Goal: Task Accomplishment & Management: Manage account settings

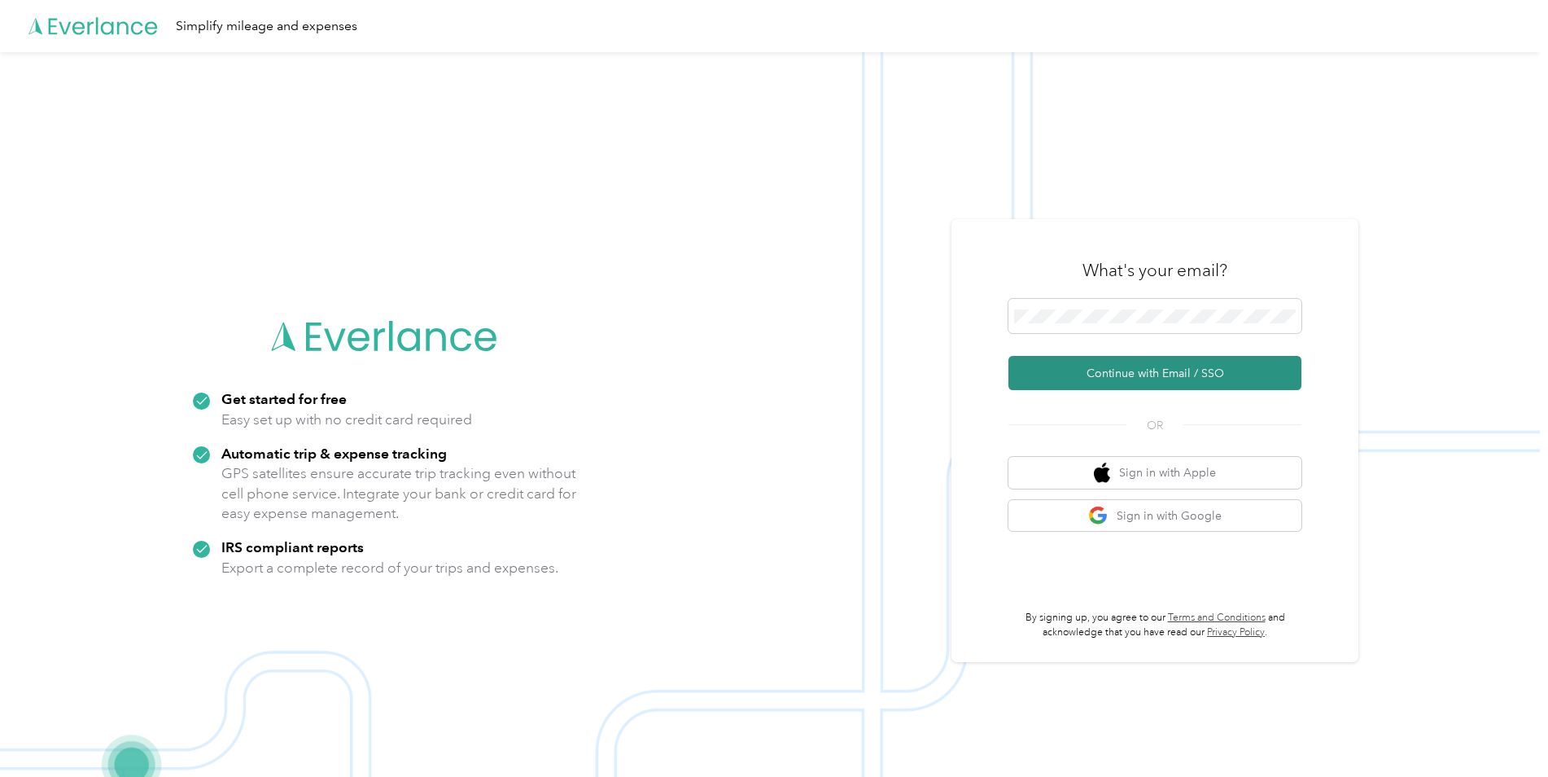
click at [1172, 371] on button "Continue with Email / SSO" at bounding box center [1155, 373] width 293 height 34
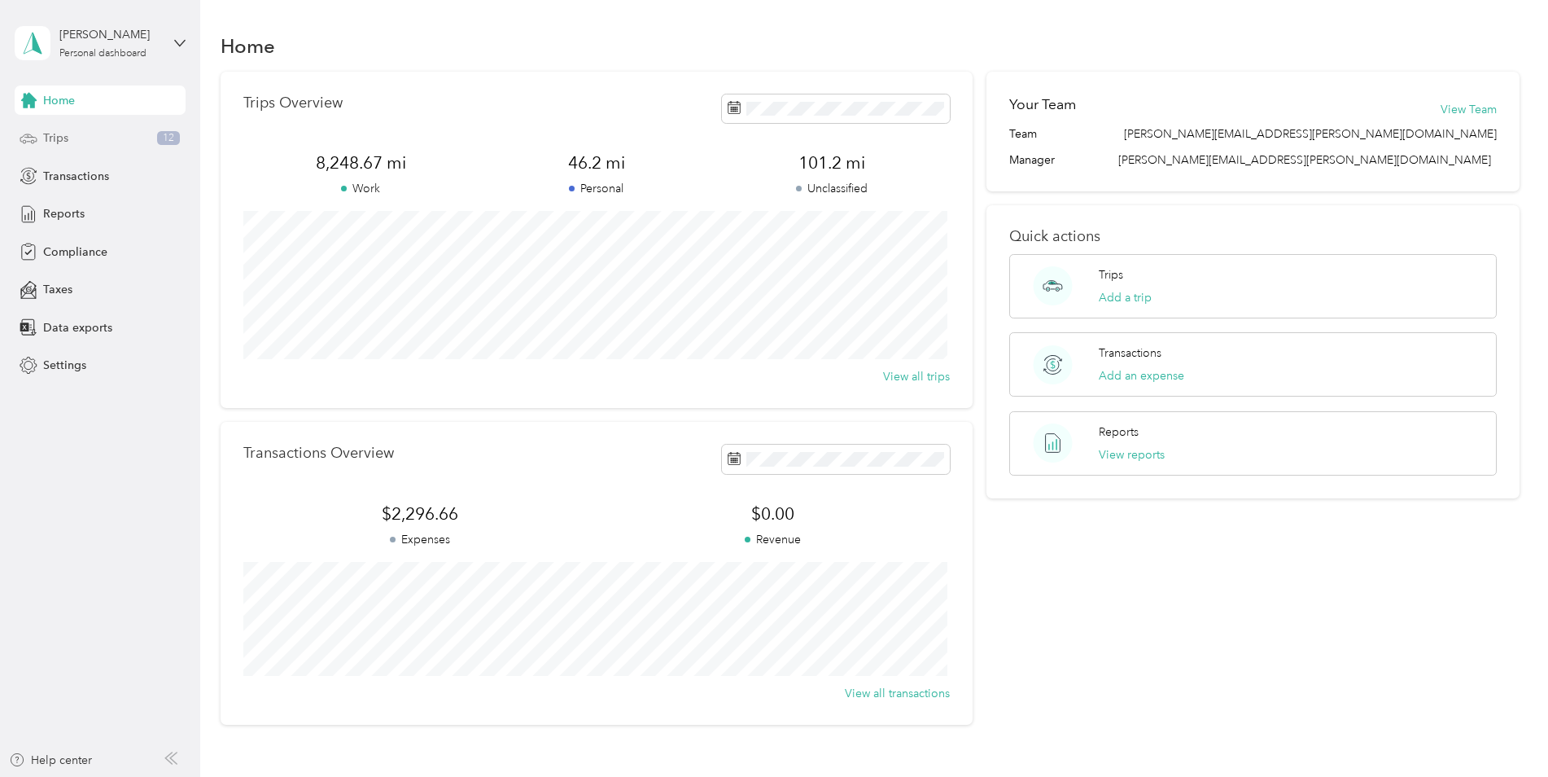
click at [88, 144] on div "Trips 12" at bounding box center [100, 138] width 171 height 29
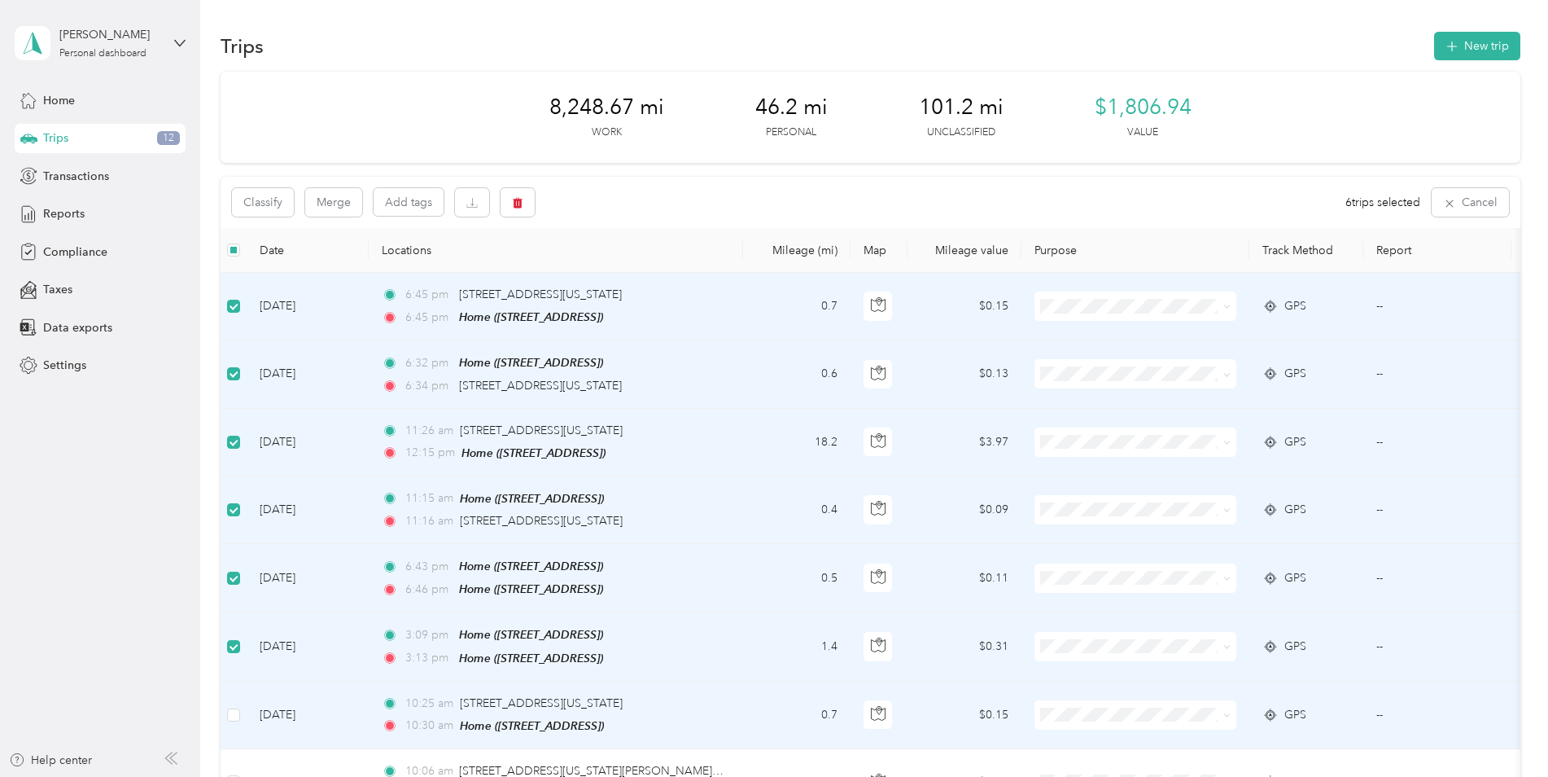
click at [242, 707] on td at bounding box center [234, 715] width 26 height 68
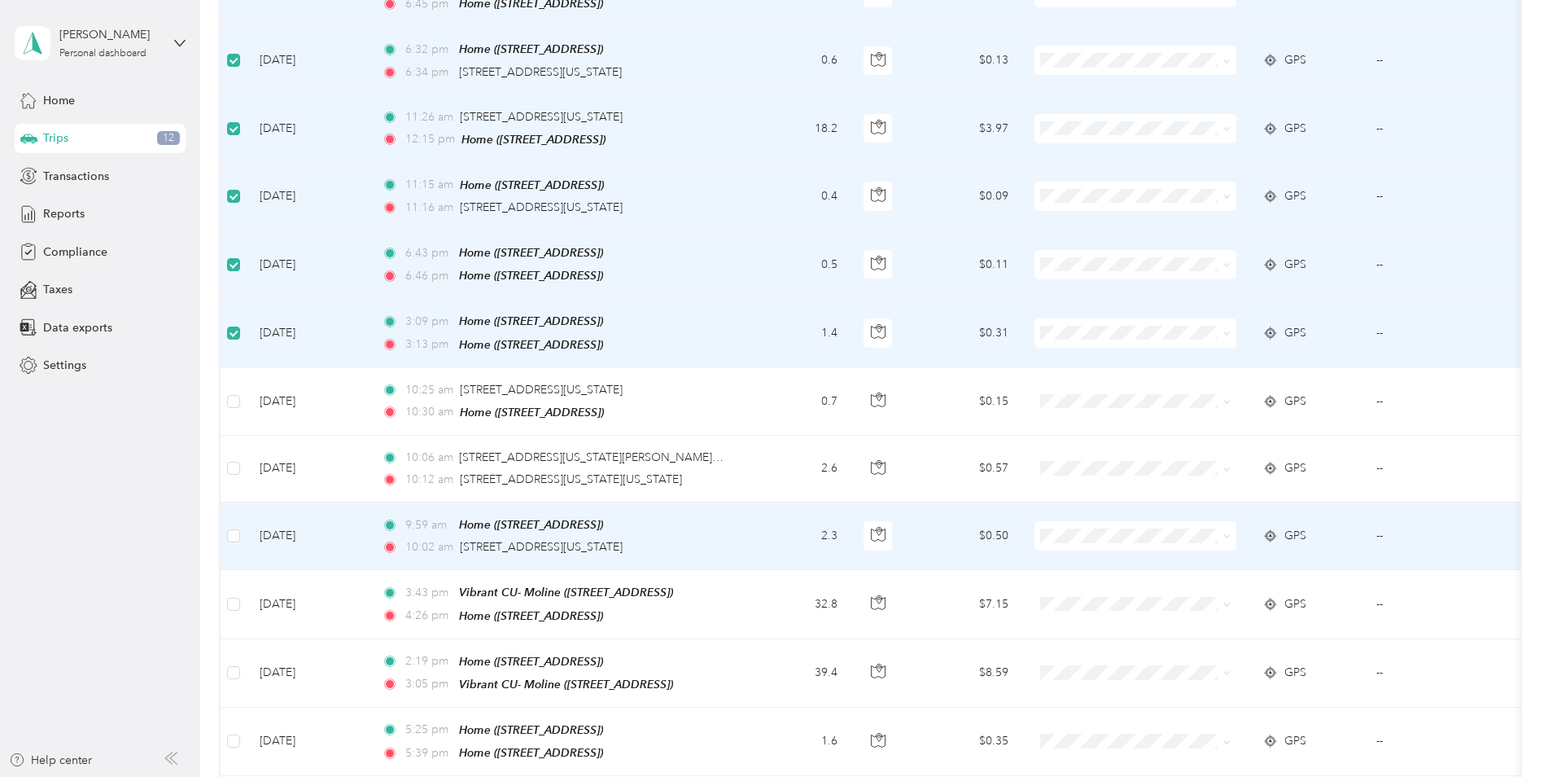
scroll to position [326, 0]
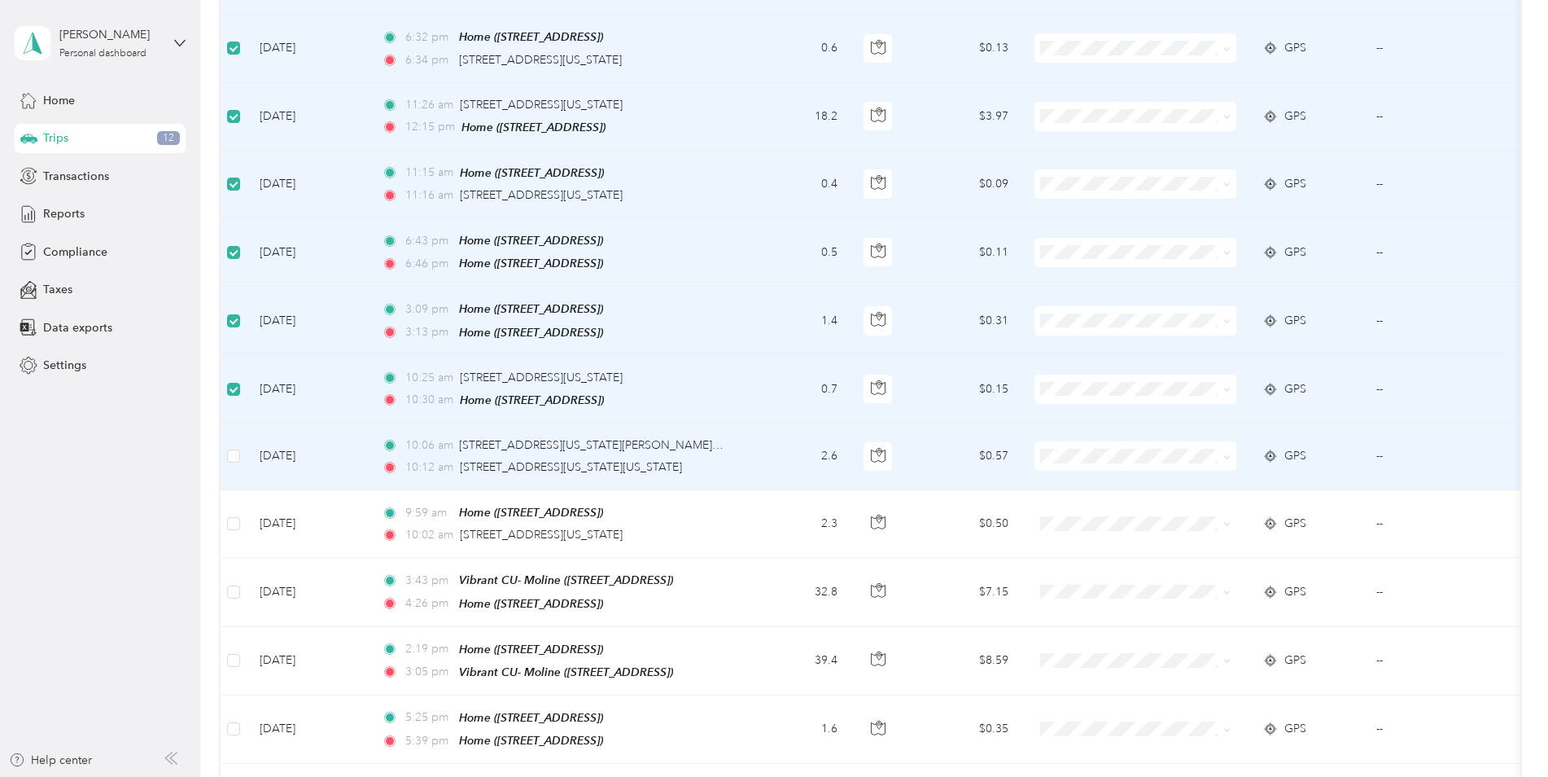
click at [224, 453] on td at bounding box center [234, 456] width 26 height 67
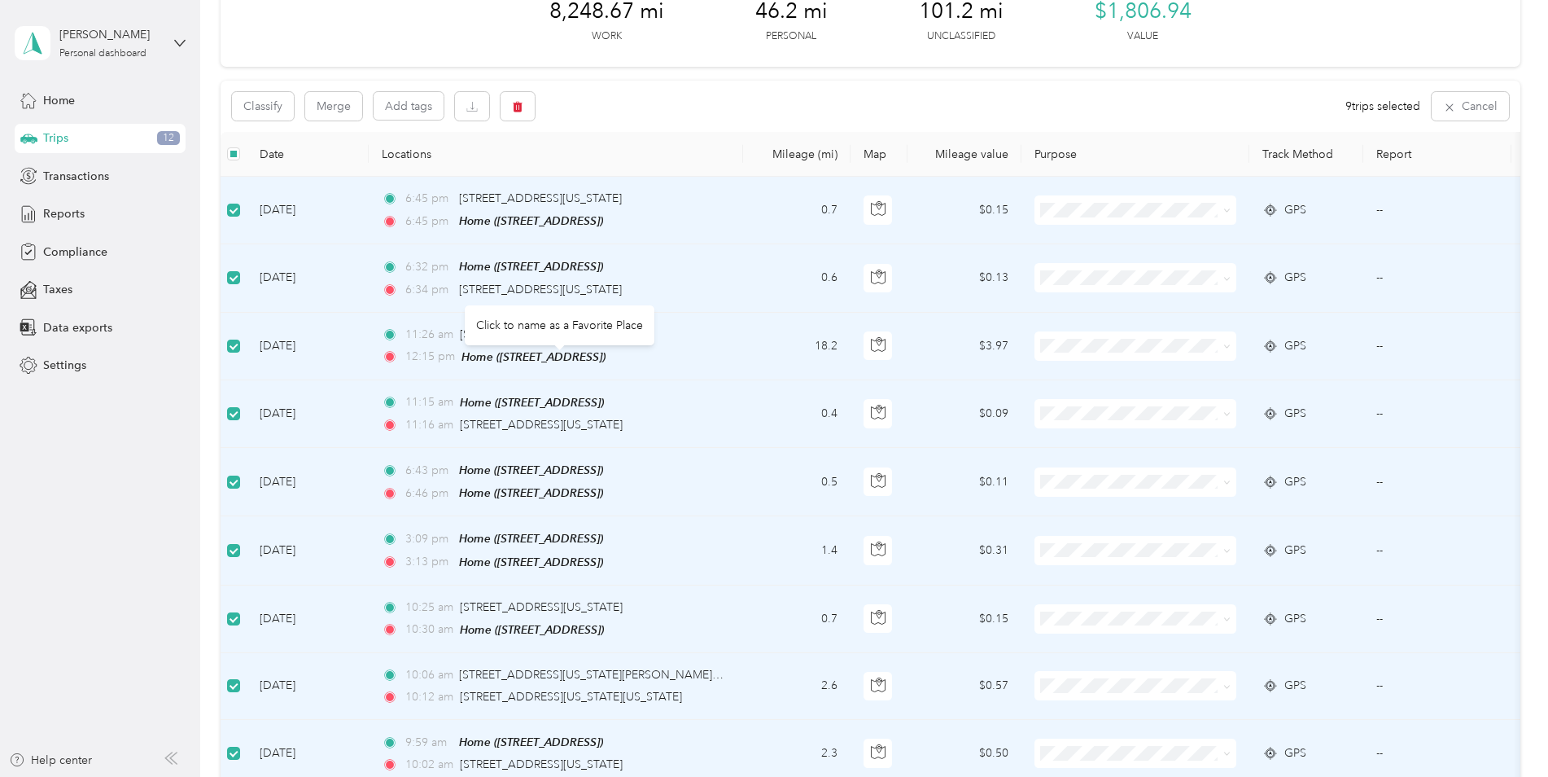
scroll to position [0, 0]
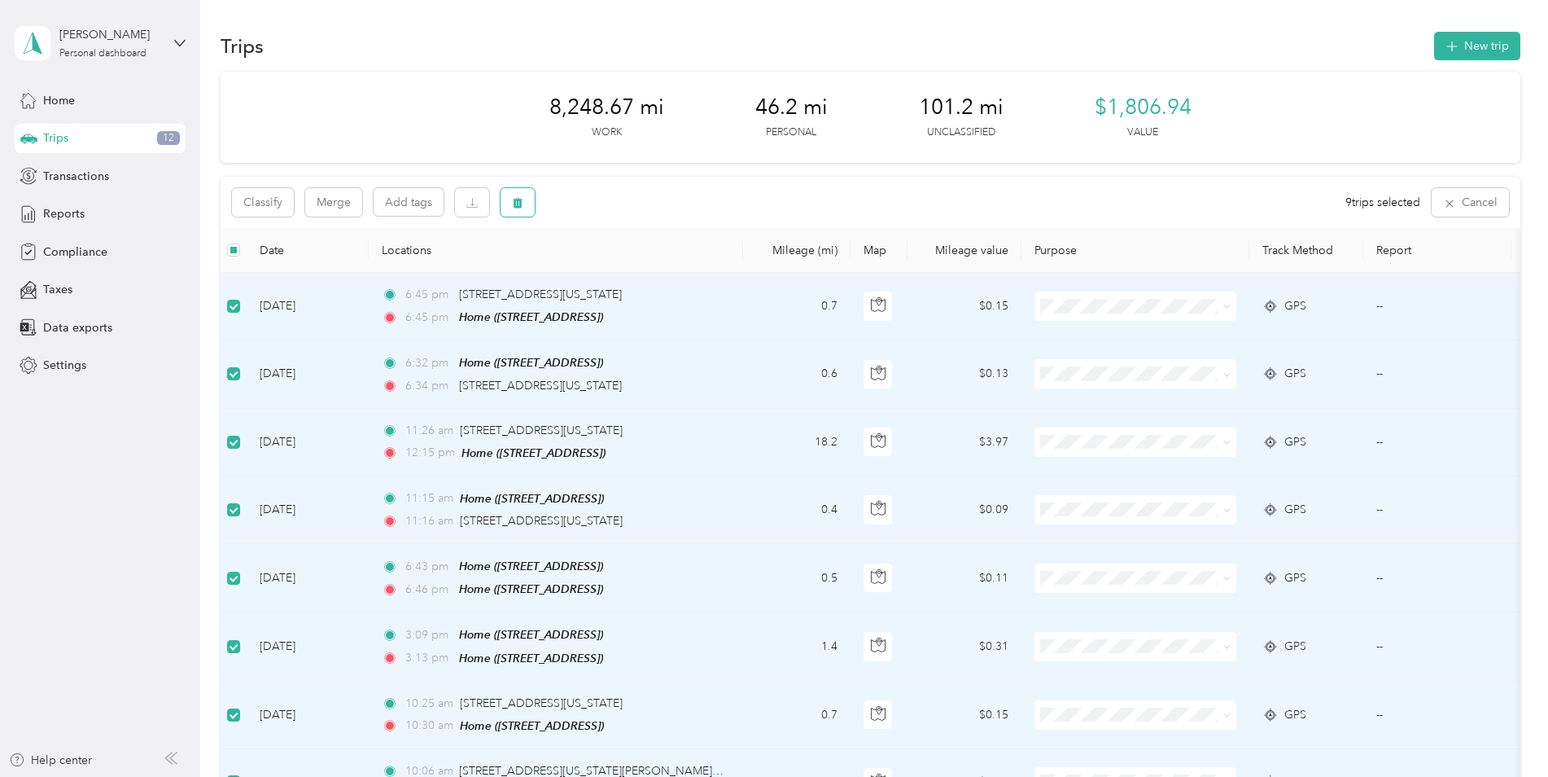
click at [514, 212] on body "[PERSON_NAME] Personal dashboard Home Trips 12 Transactions Reports Compliance …" at bounding box center [770, 388] width 1540 height 777
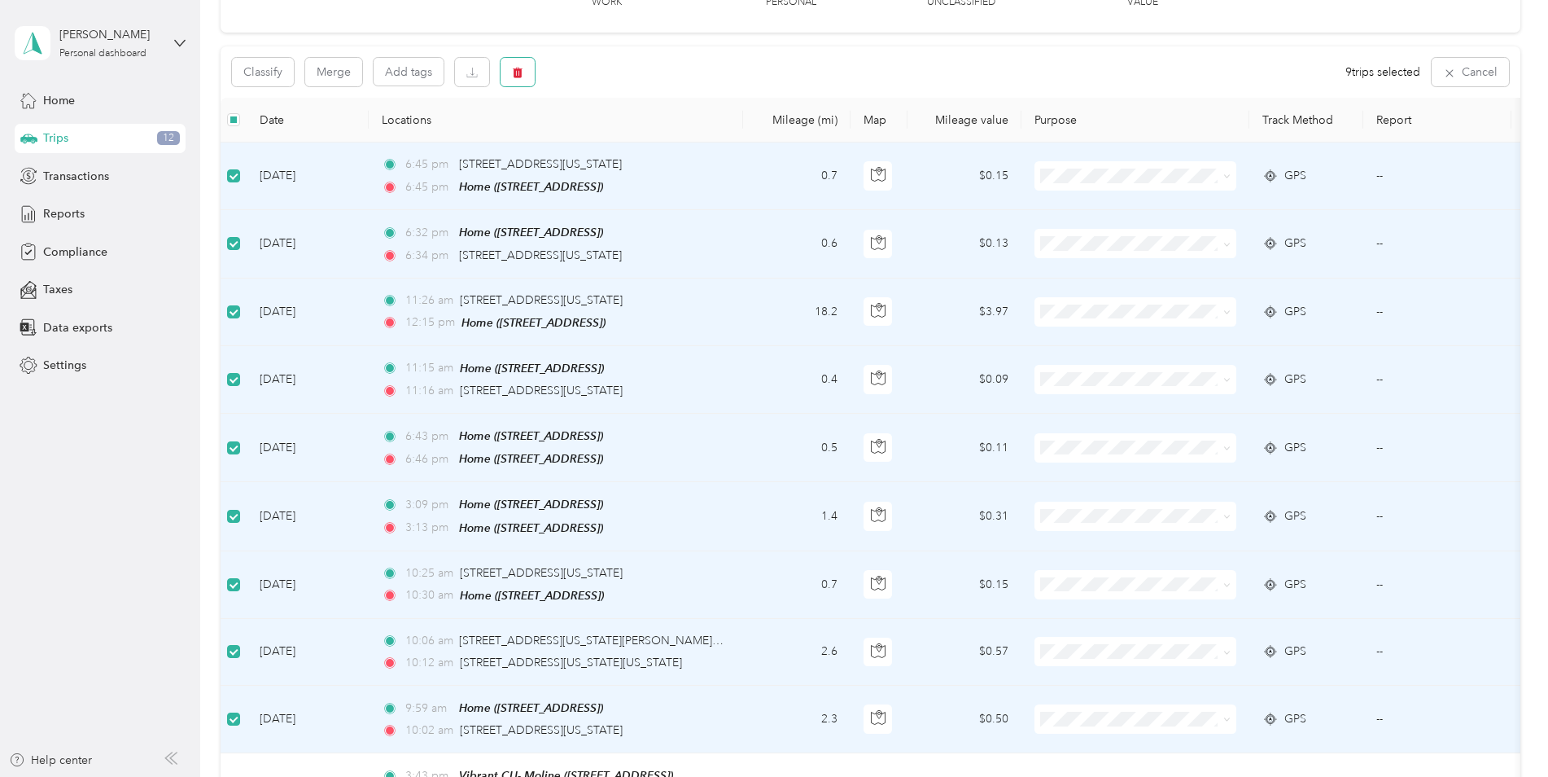
scroll to position [81, 0]
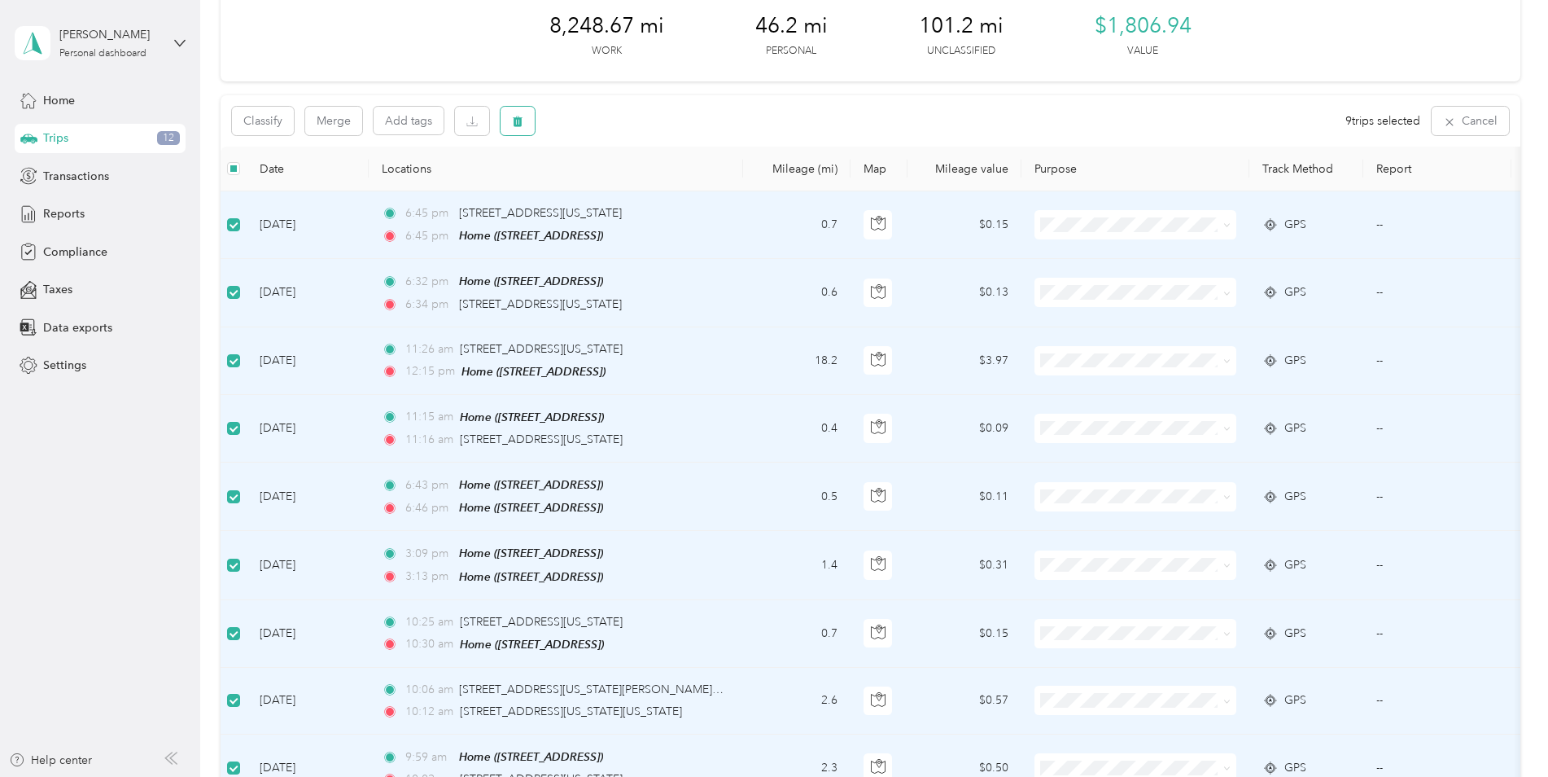
click at [518, 126] on icon "button" at bounding box center [518, 121] width 10 height 11
click at [630, 184] on button "Yes" at bounding box center [639, 189] width 32 height 26
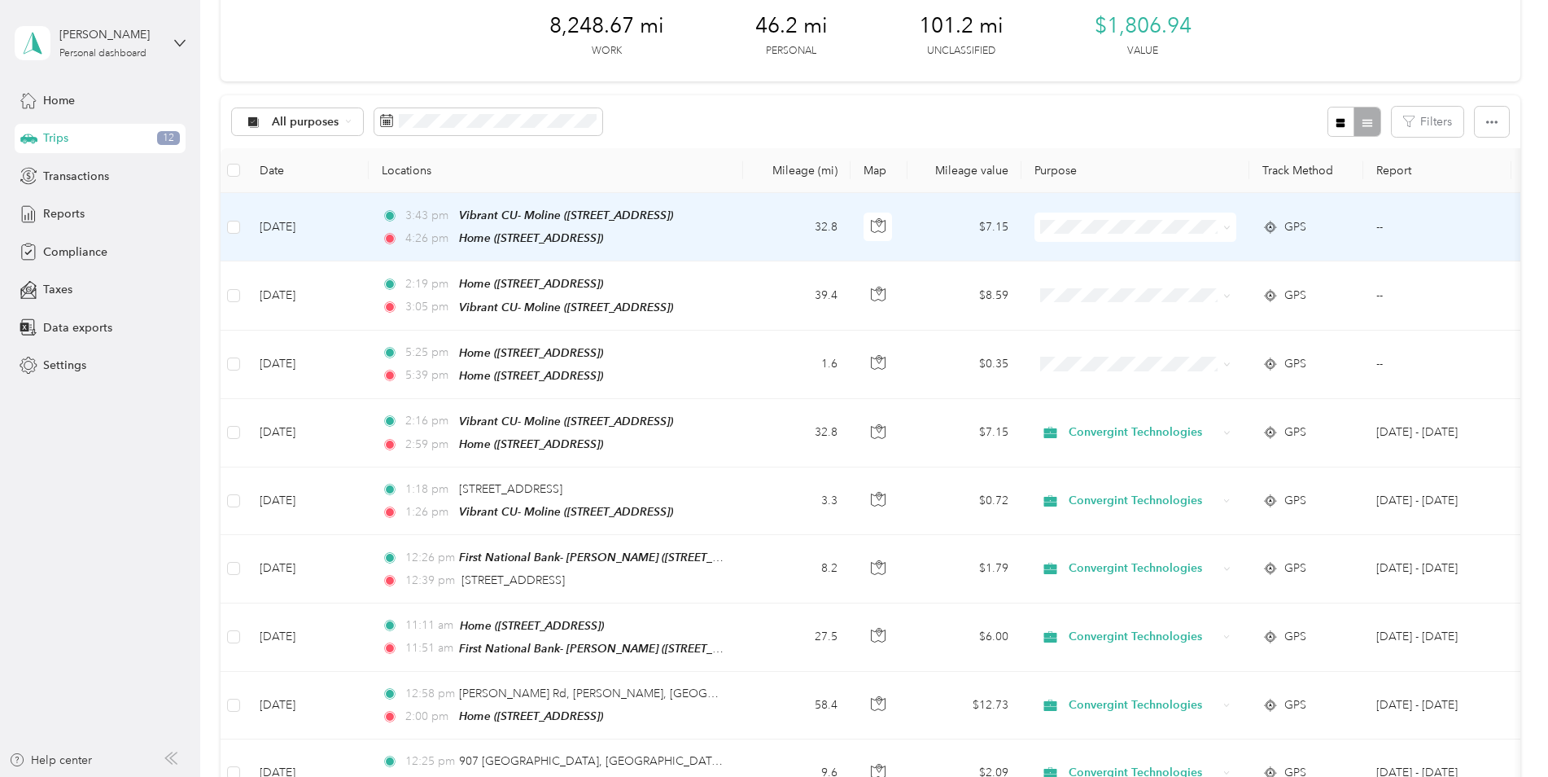
click at [1074, 259] on span "Convergint Technologies" at bounding box center [1135, 252] width 179 height 17
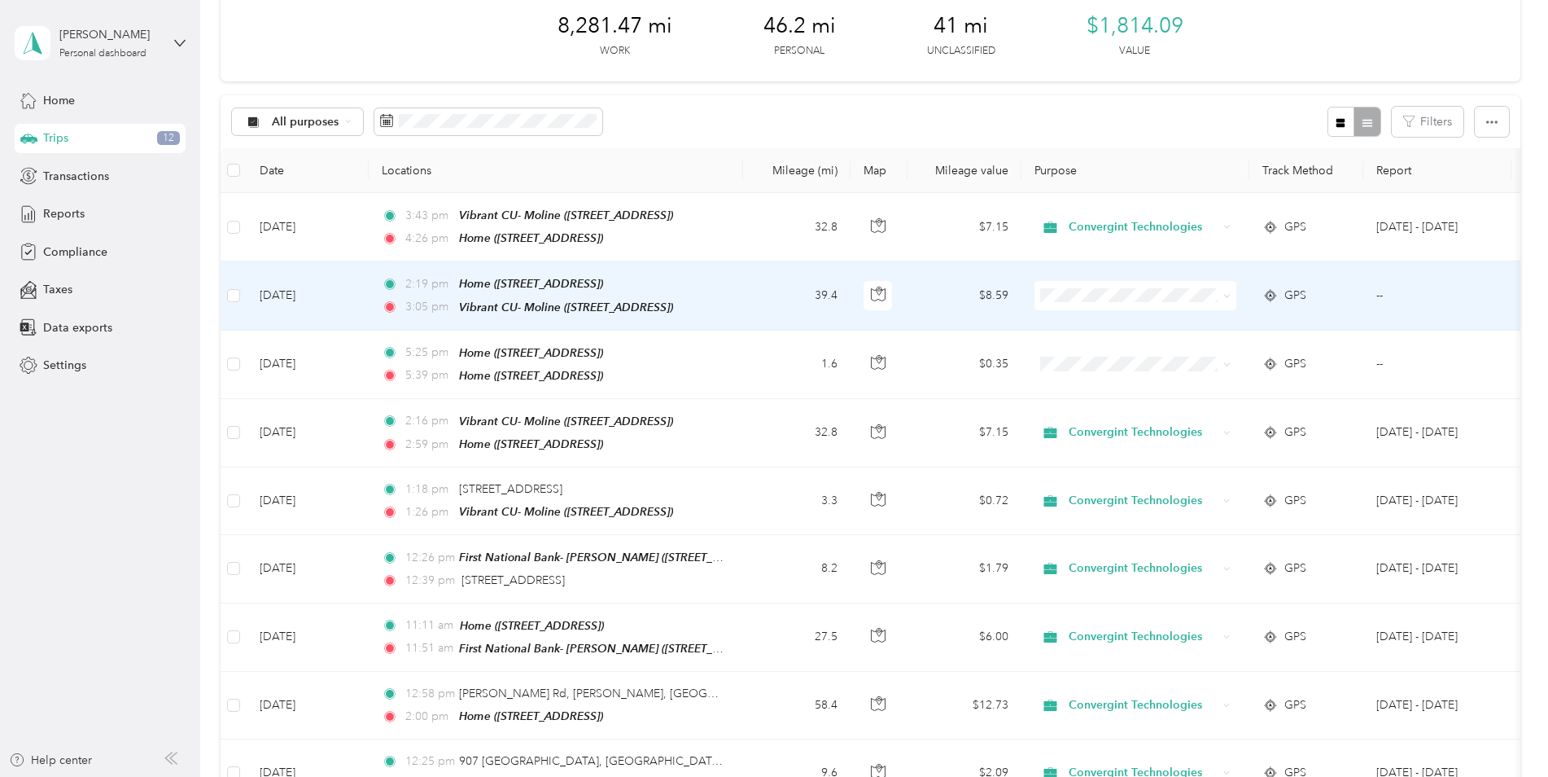
click at [1155, 322] on span "Convergint Technologies" at bounding box center [1150, 318] width 151 height 17
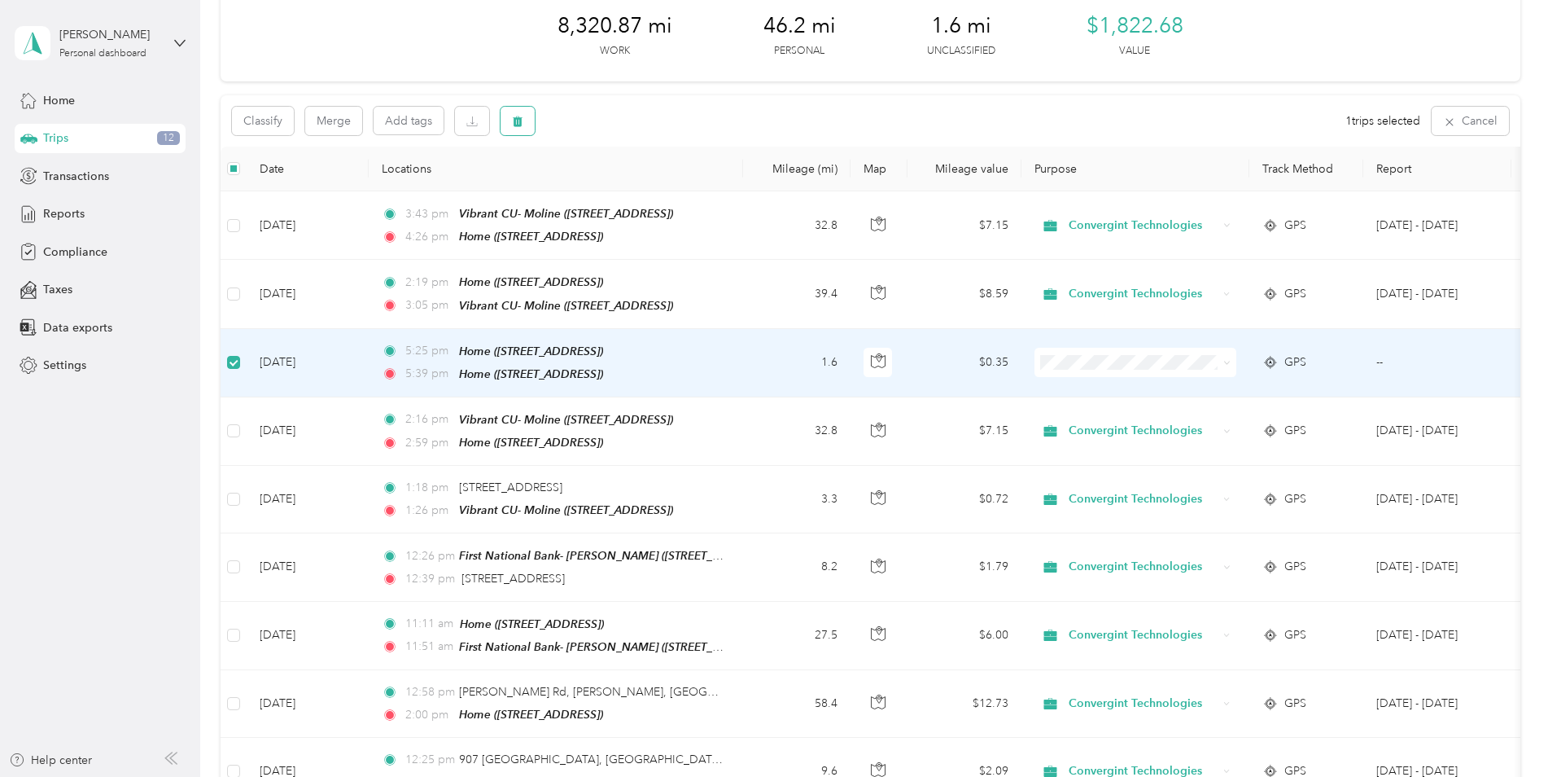
click at [518, 123] on icon "button" at bounding box center [518, 121] width 10 height 11
click at [633, 183] on button "Yes" at bounding box center [639, 189] width 32 height 26
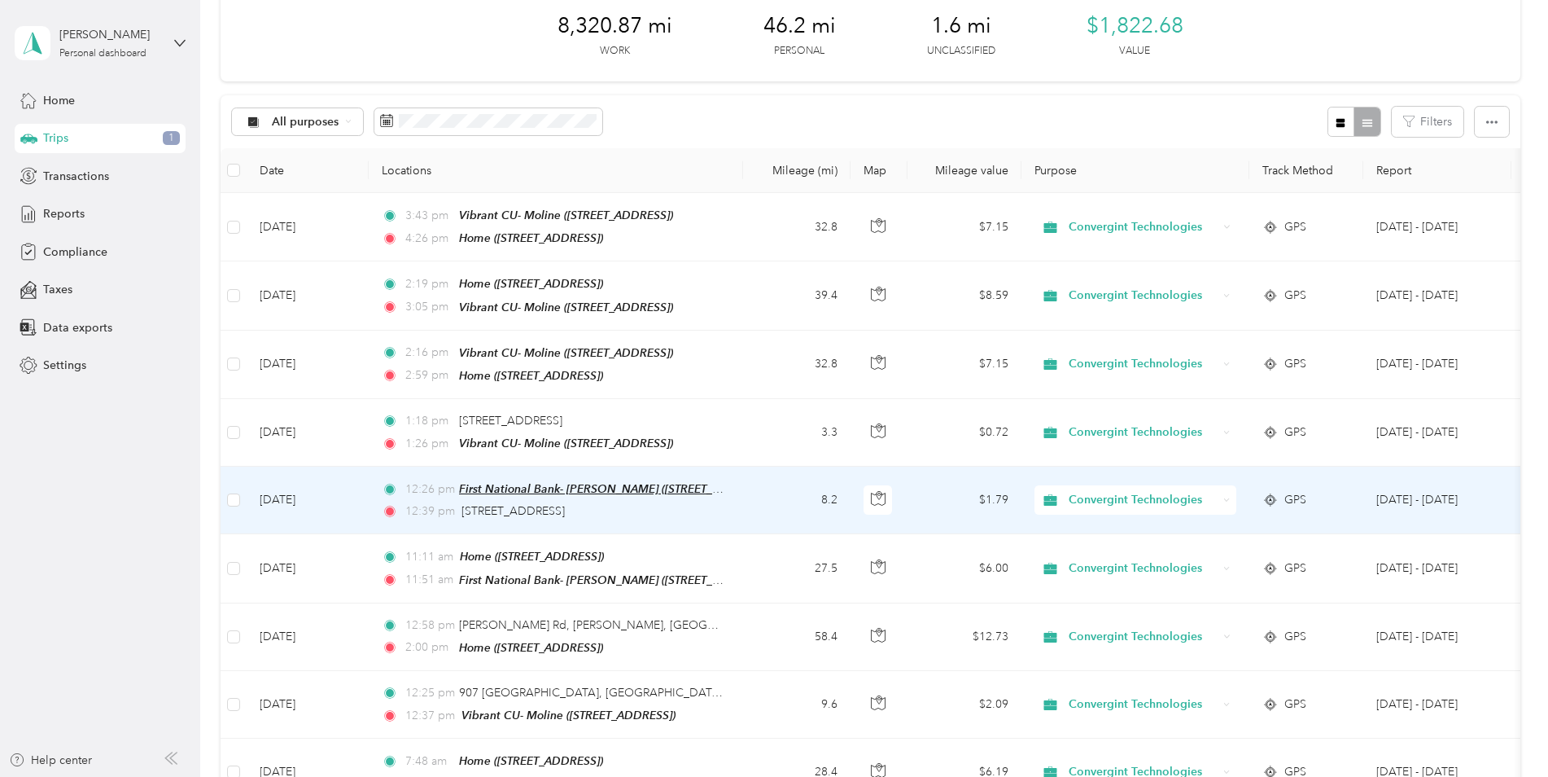
scroll to position [0, 0]
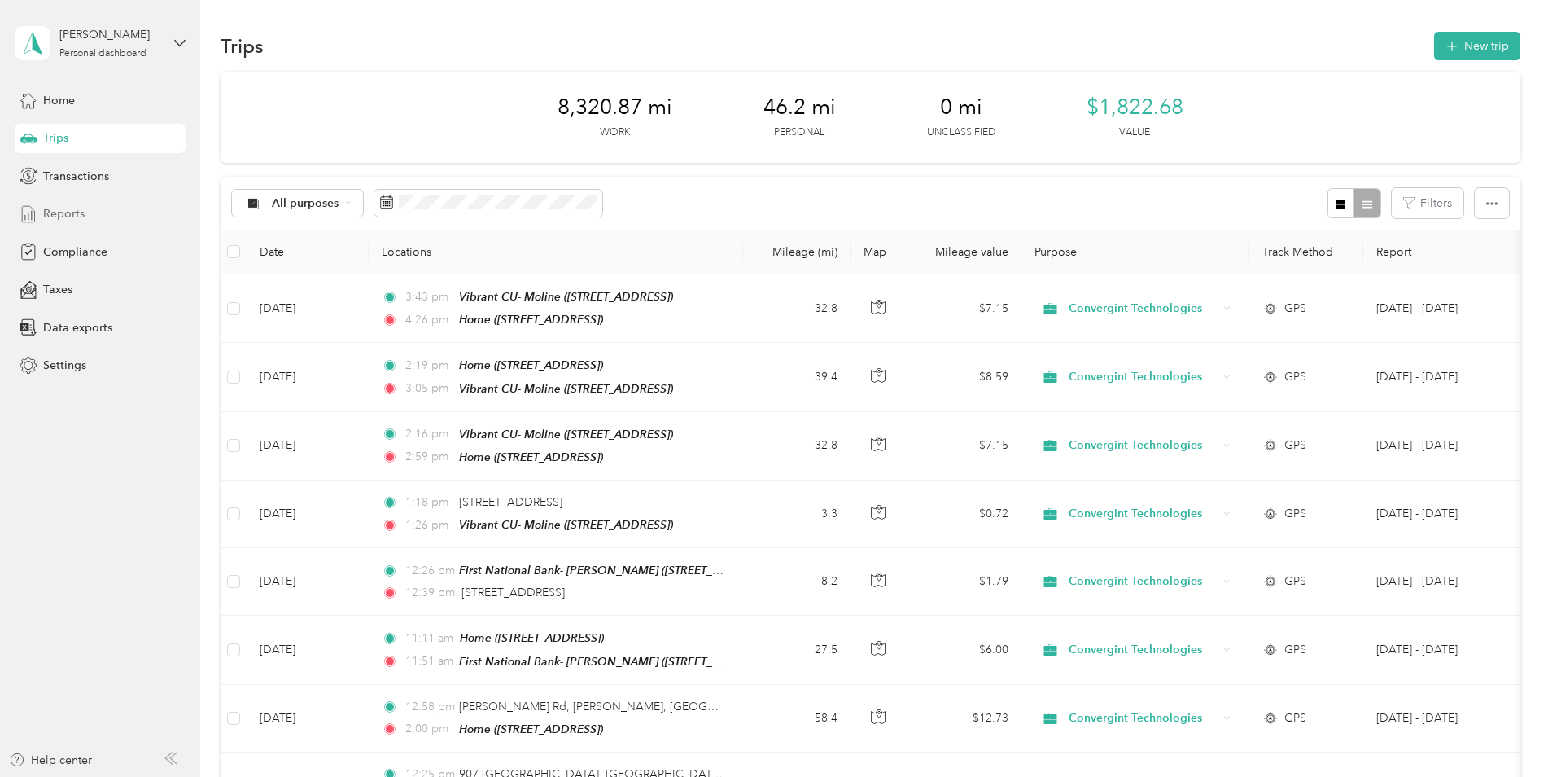
click at [59, 220] on span "Reports" at bounding box center [64, 213] width 42 height 17
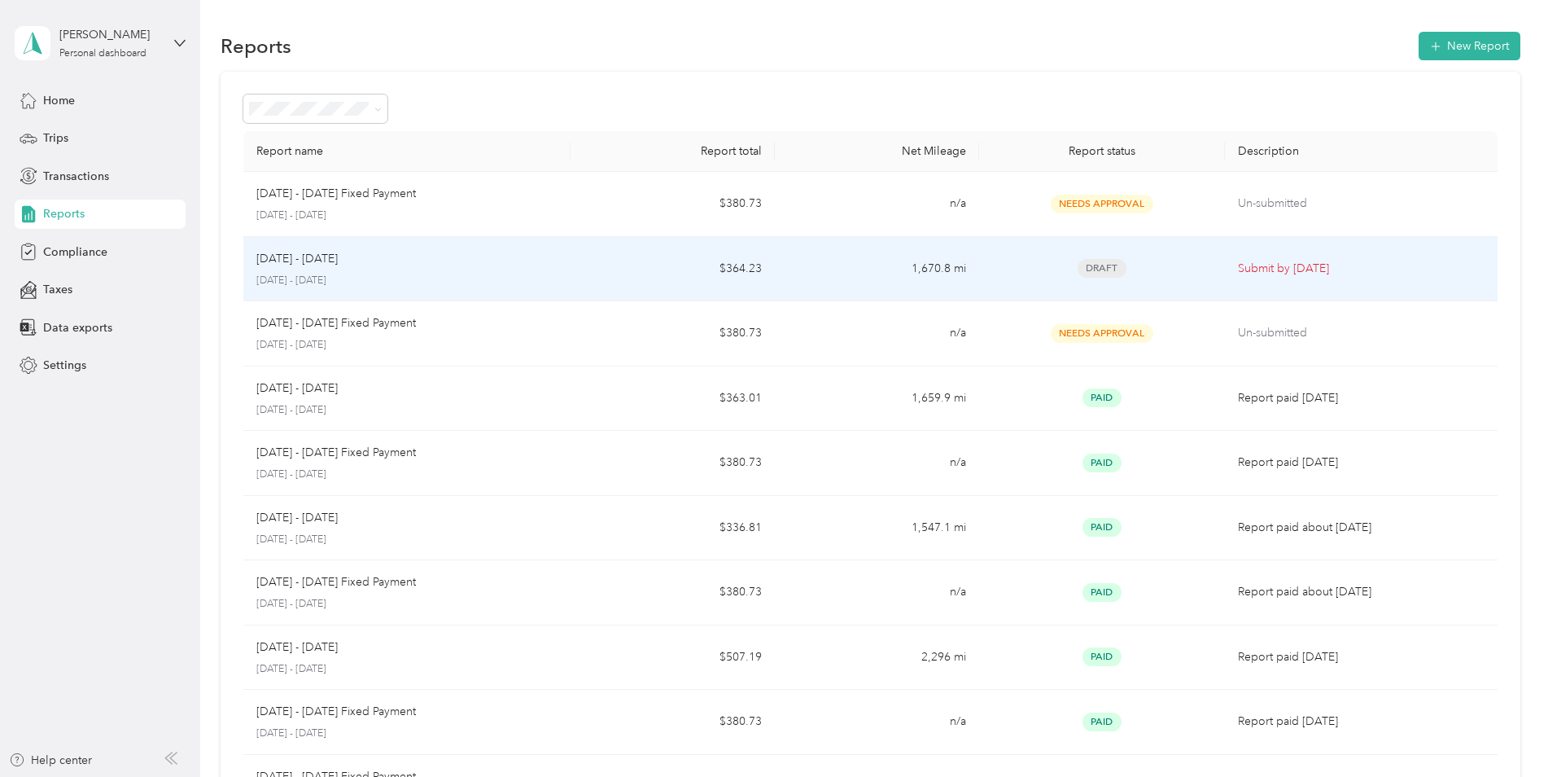
click at [594, 268] on td "$364.23" at bounding box center [673, 269] width 204 height 65
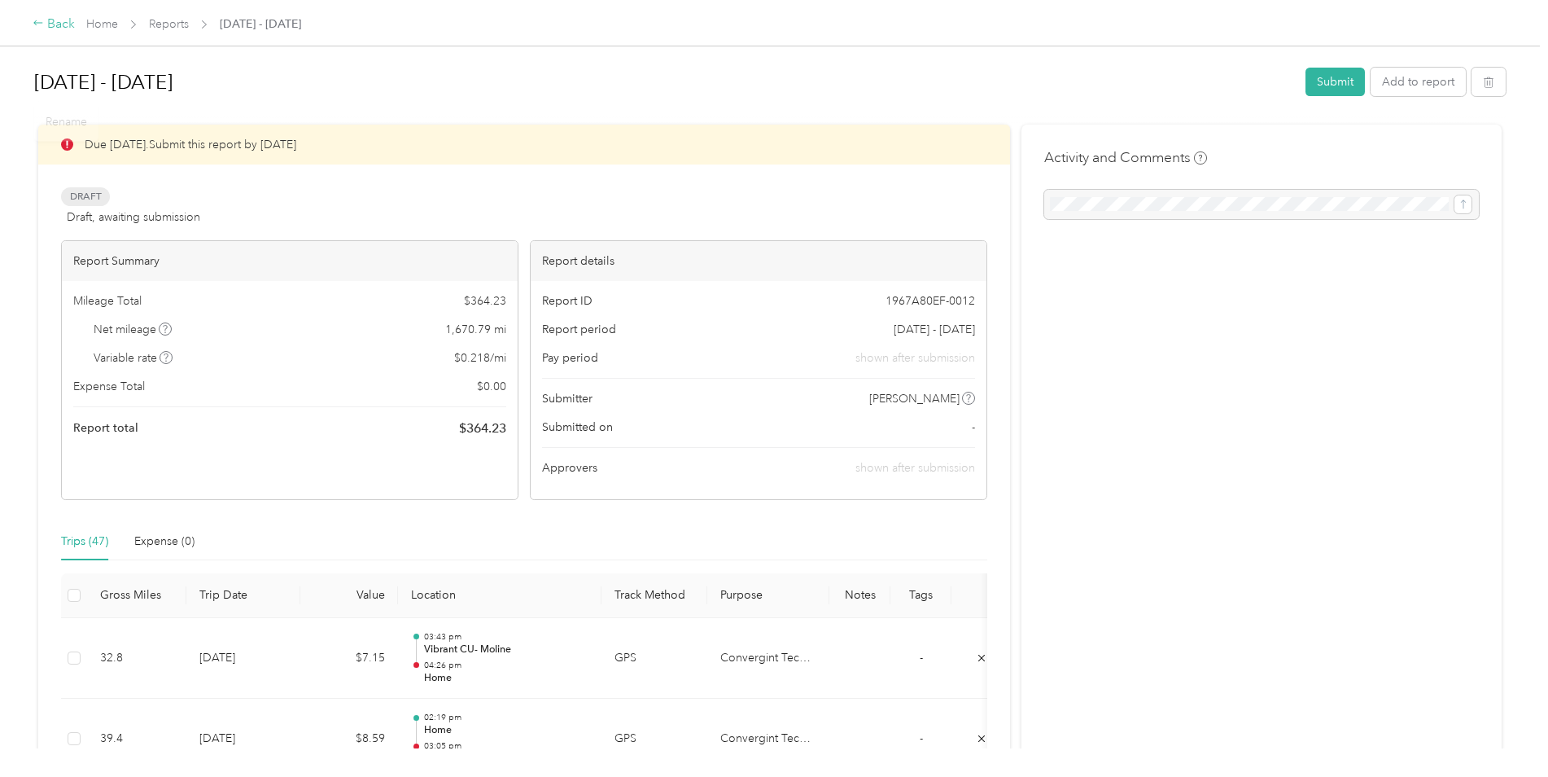
click at [60, 18] on div "Back" at bounding box center [54, 25] width 42 height 20
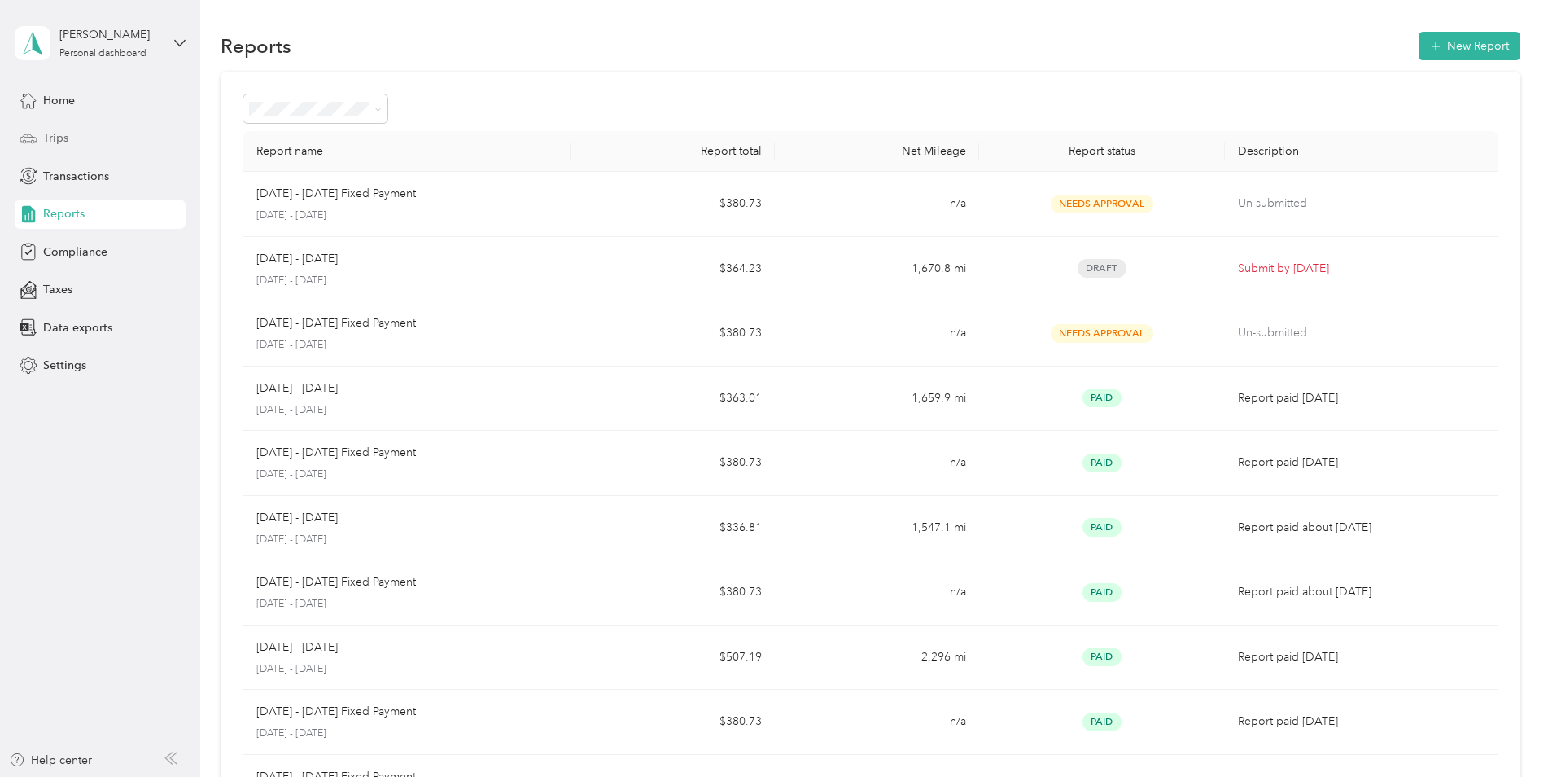
click at [59, 129] on div "Trips" at bounding box center [100, 138] width 171 height 29
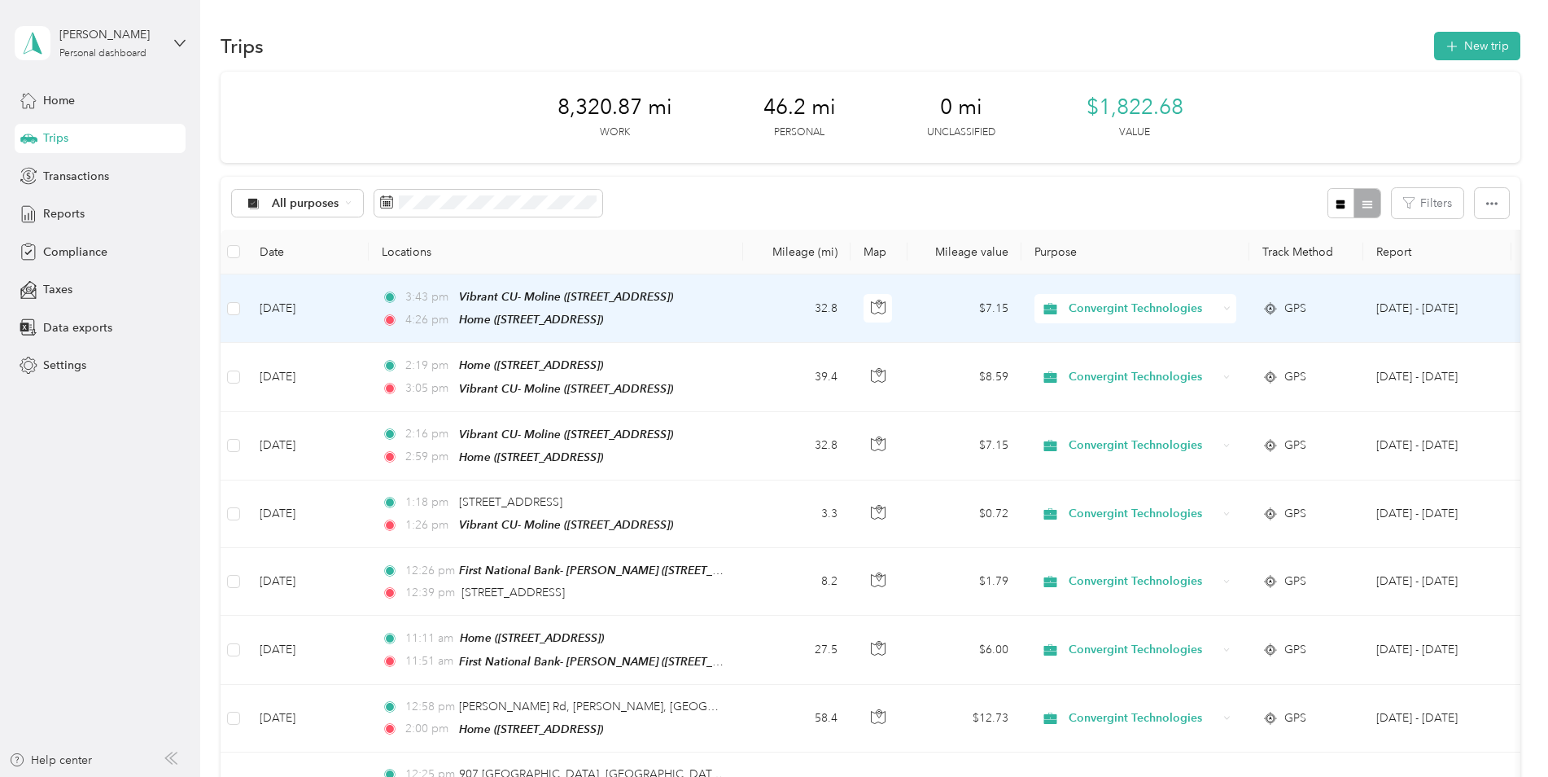
click at [970, 316] on td "$7.15" at bounding box center [965, 308] width 114 height 68
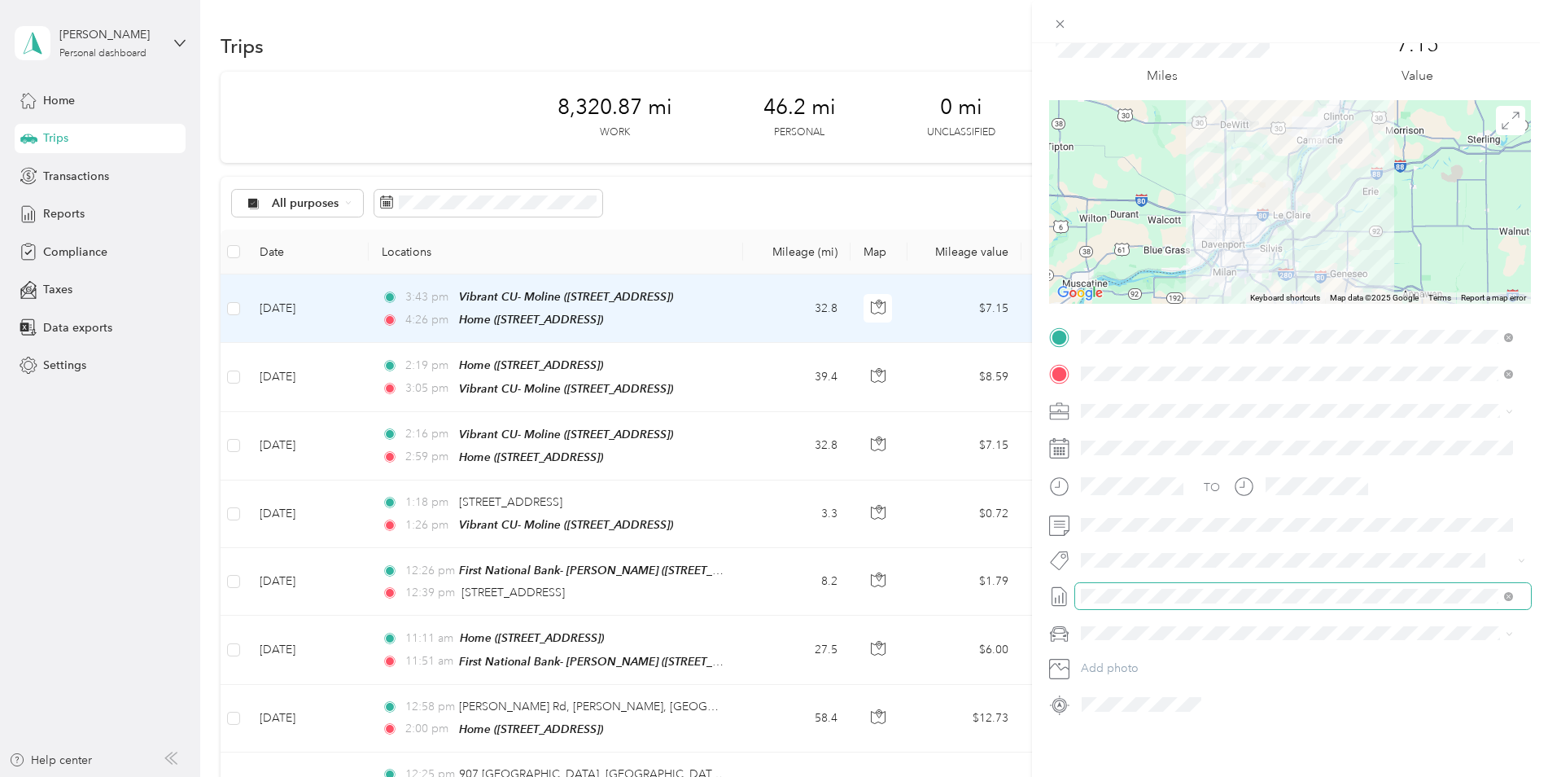
scroll to position [78, 0]
click at [1146, 651] on span "Chrysler Pacifica" at bounding box center [1128, 649] width 82 height 14
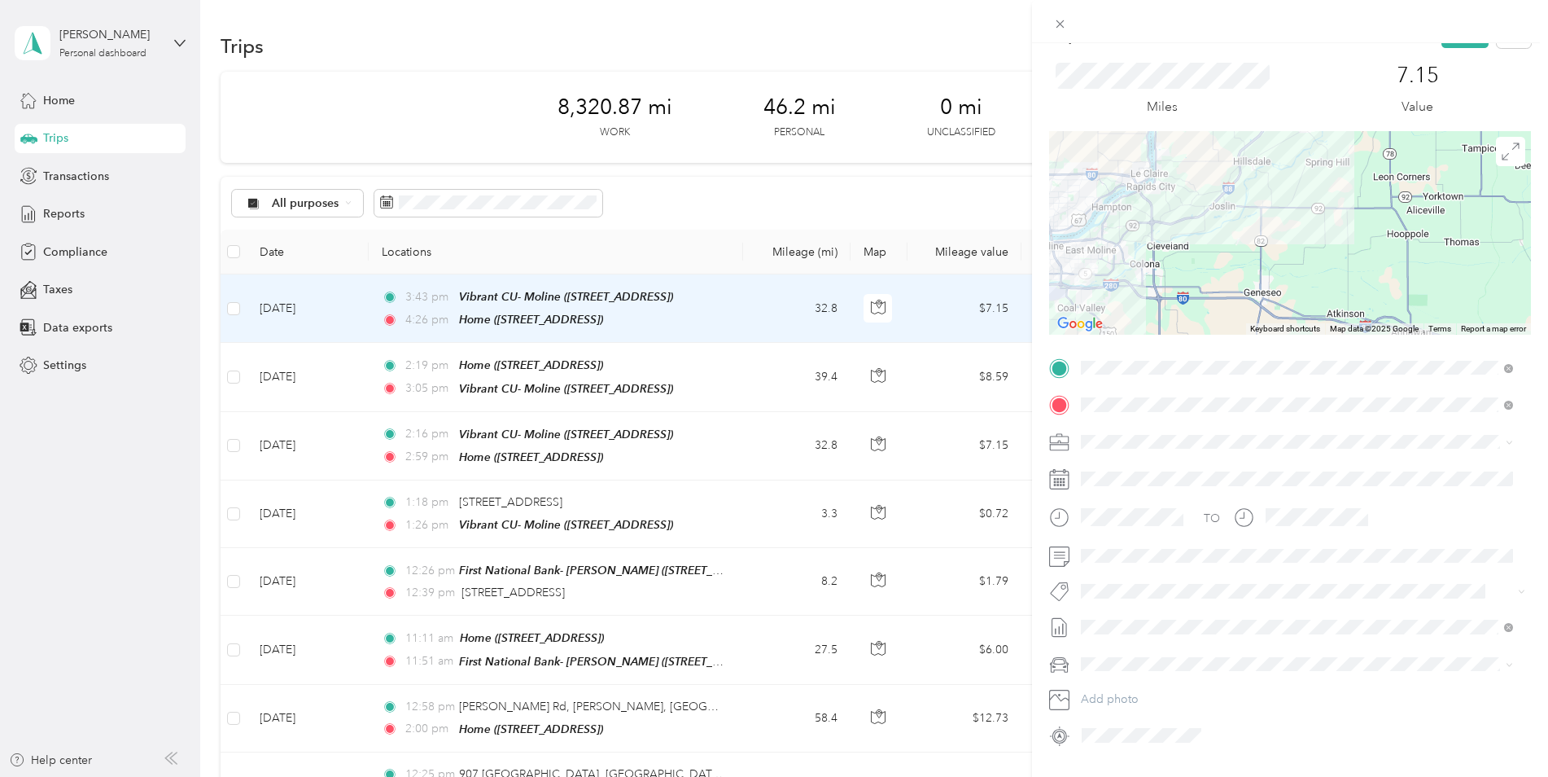
scroll to position [0, 0]
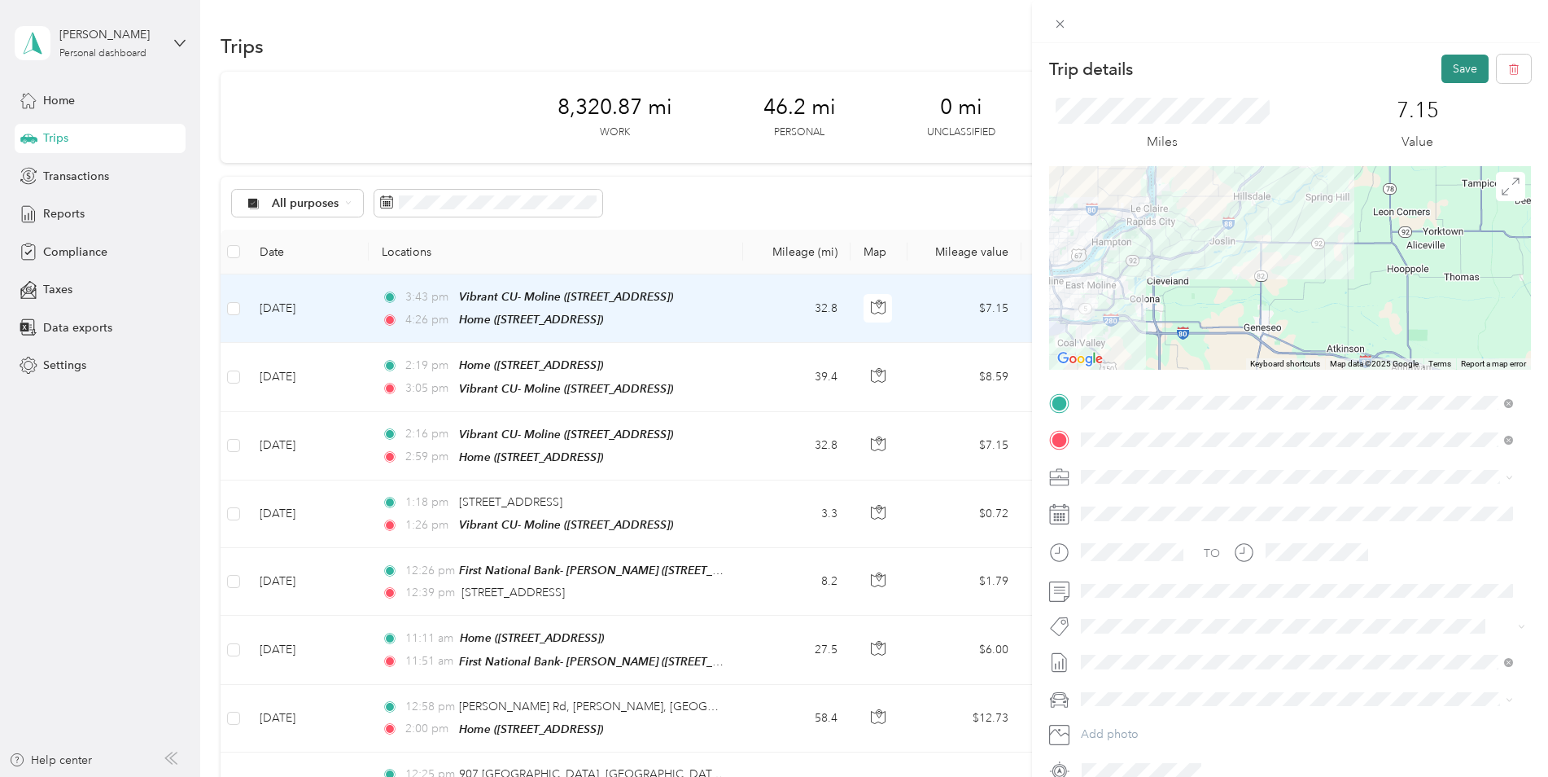
click at [1465, 68] on button "Save" at bounding box center [1465, 69] width 47 height 28
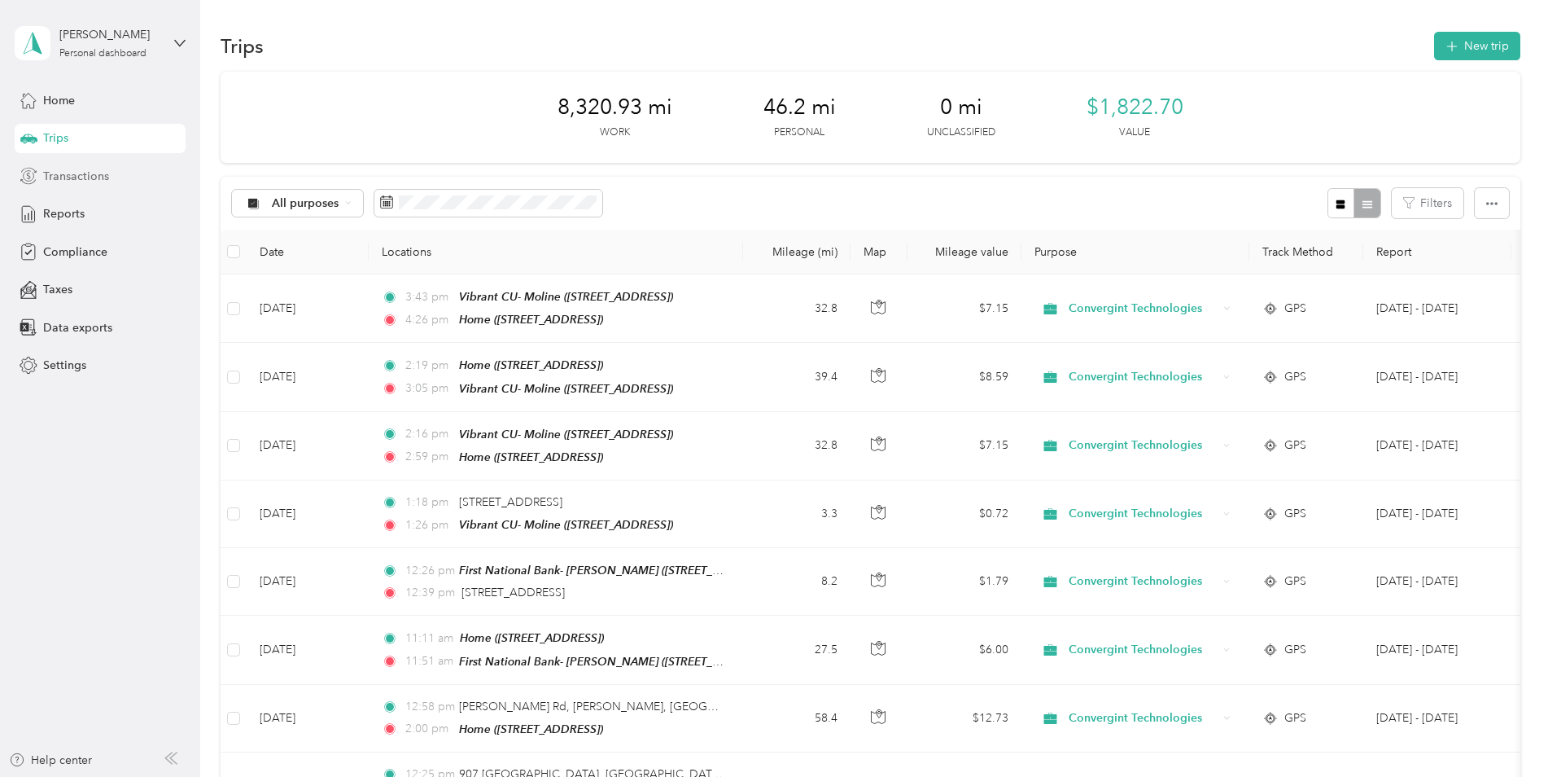
click at [77, 175] on span "Transactions" at bounding box center [76, 176] width 66 height 17
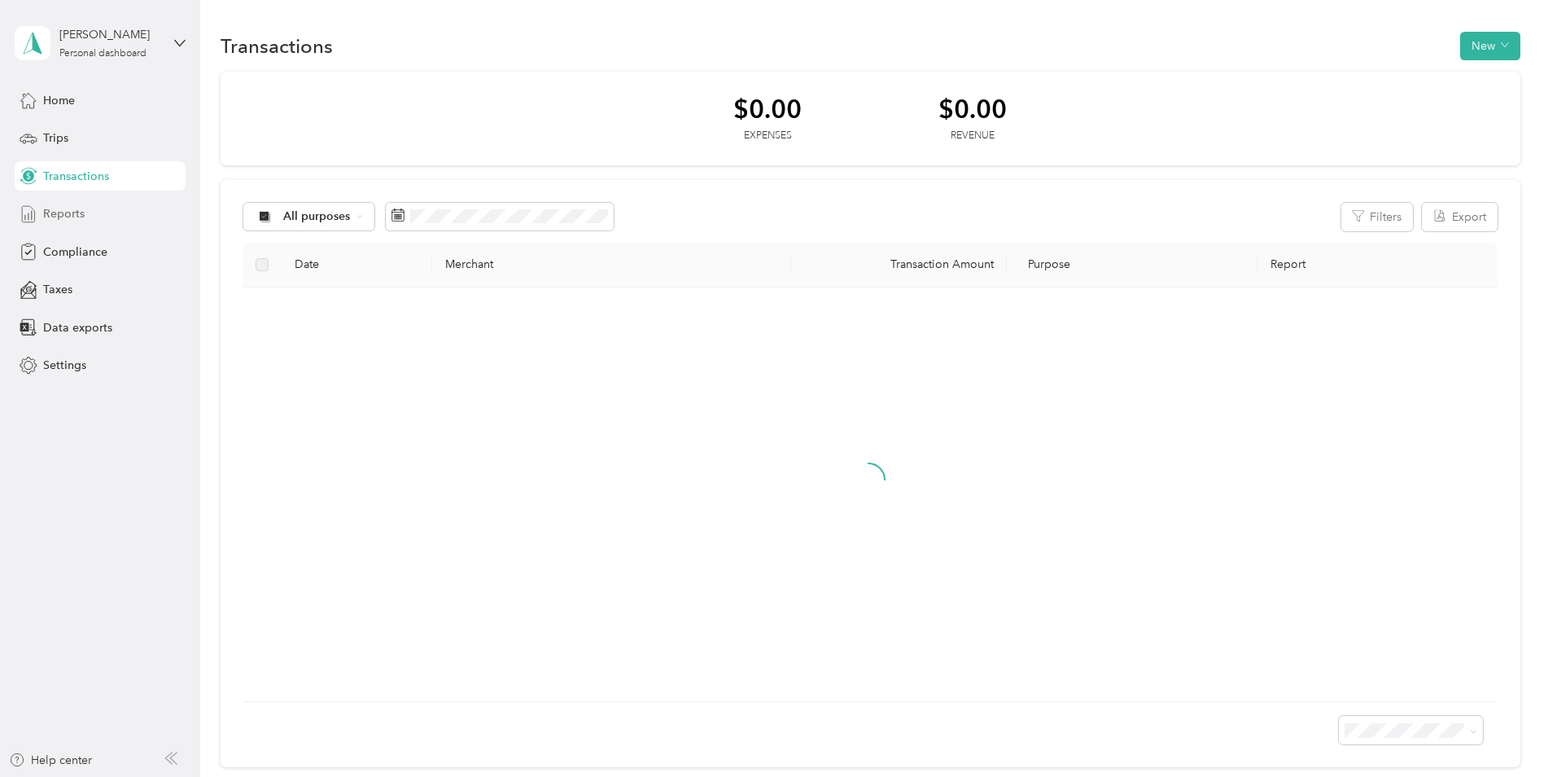
click at [77, 214] on span "Reports" at bounding box center [64, 213] width 42 height 17
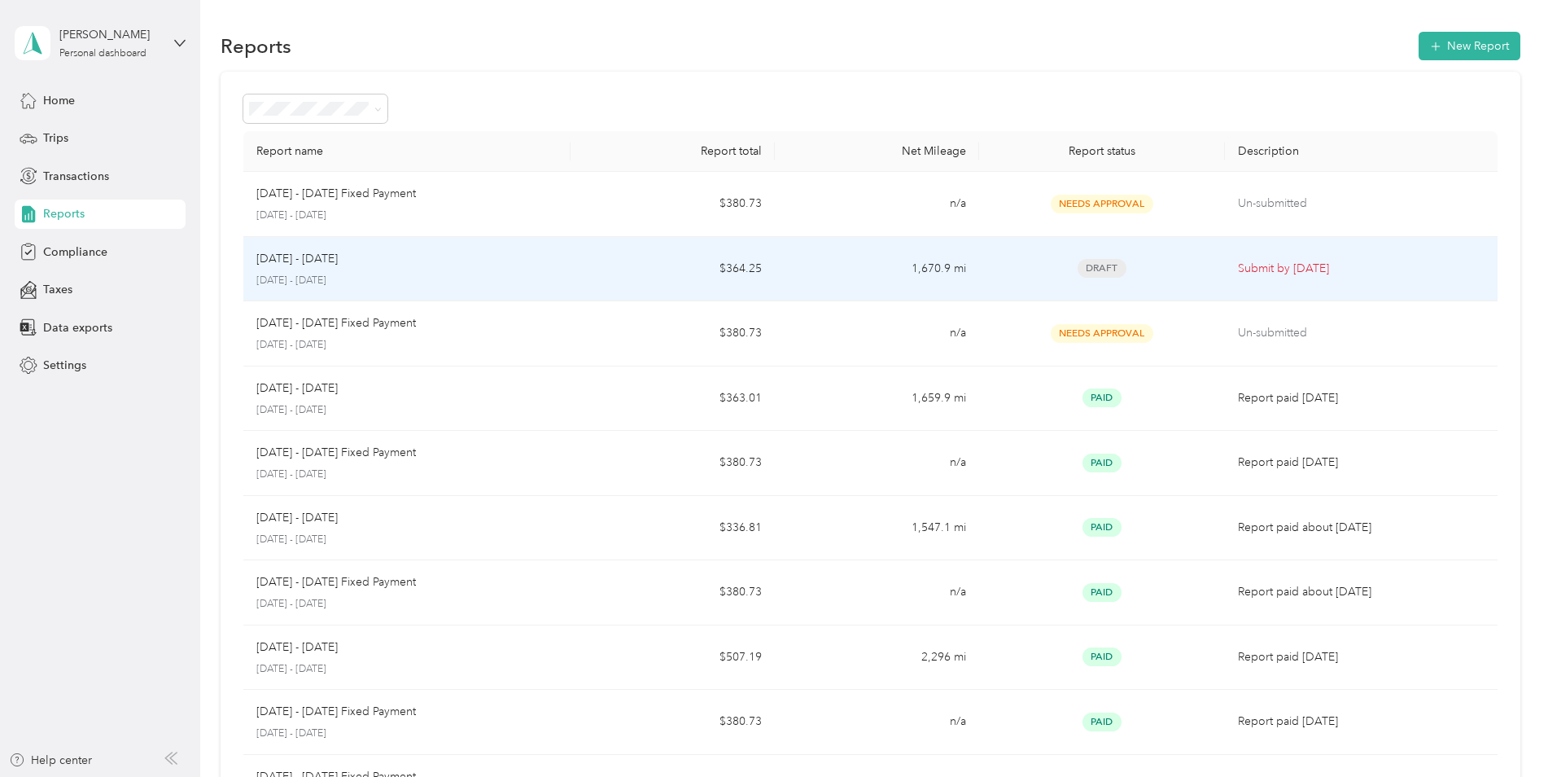
click at [571, 265] on td "$364.25" at bounding box center [673, 269] width 204 height 65
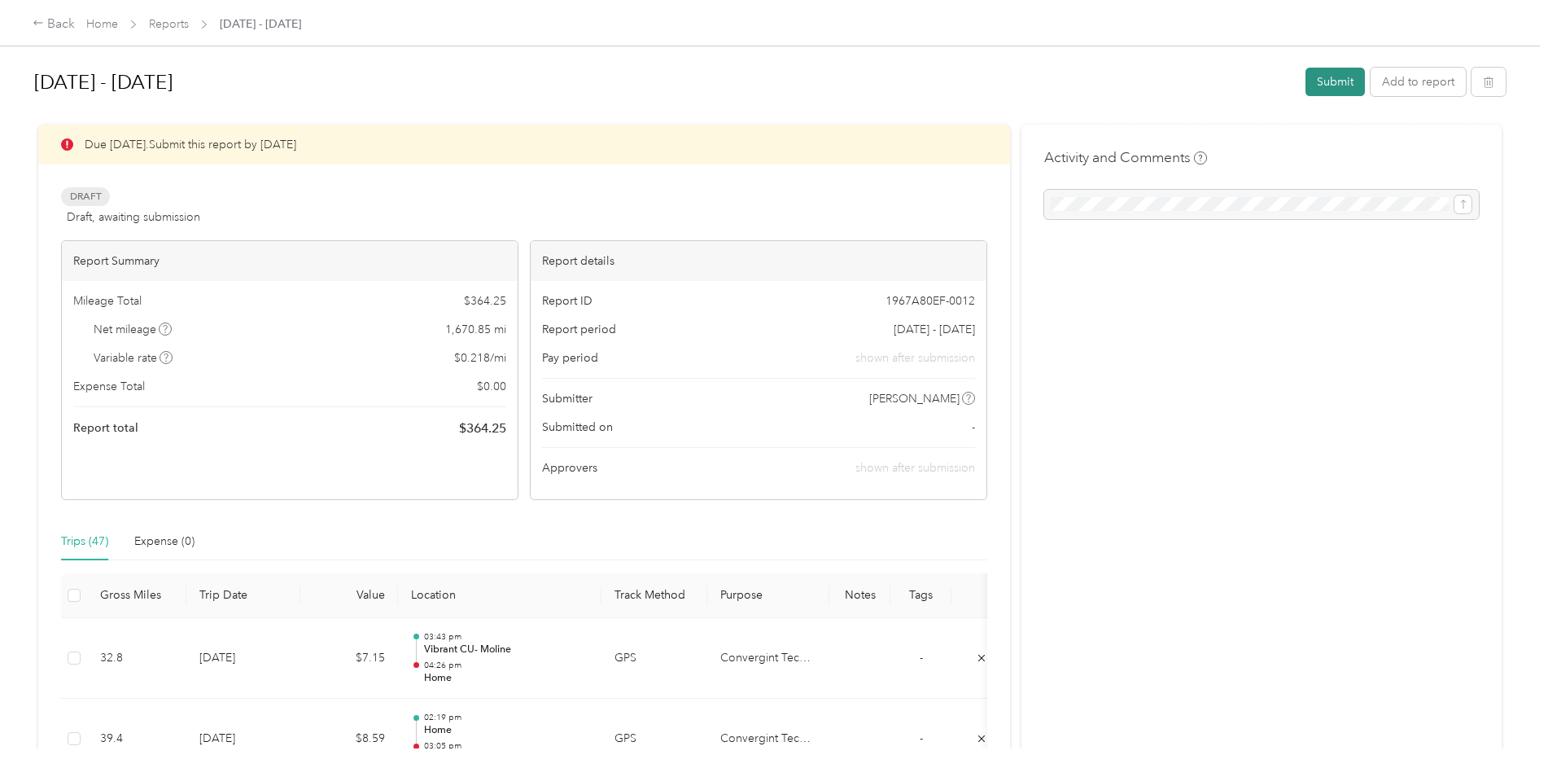
click at [1355, 93] on button "Submit" at bounding box center [1335, 82] width 59 height 28
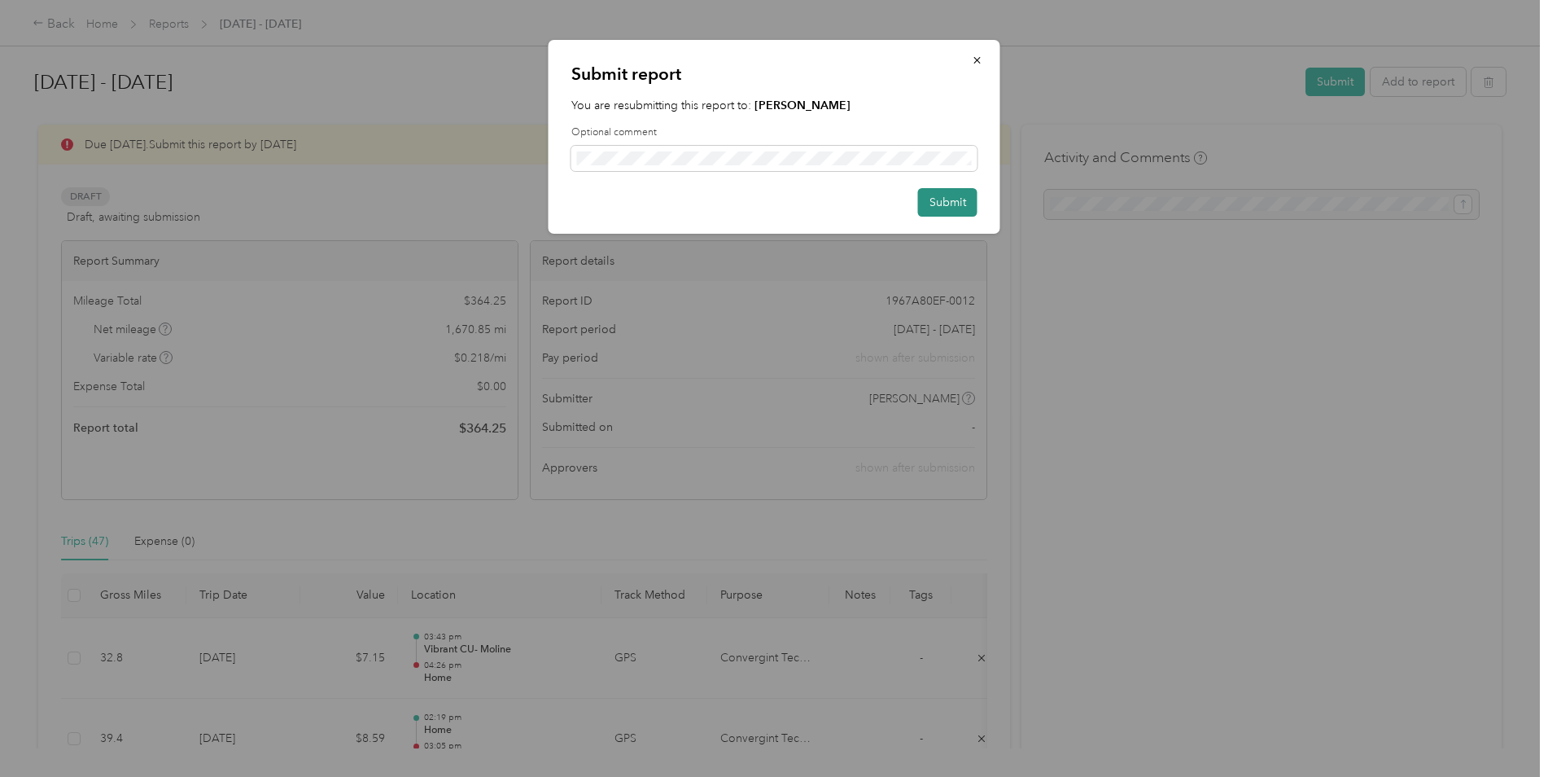
click at [940, 206] on button "Submit" at bounding box center [947, 202] width 59 height 28
